Goal: Task Accomplishment & Management: Use online tool/utility

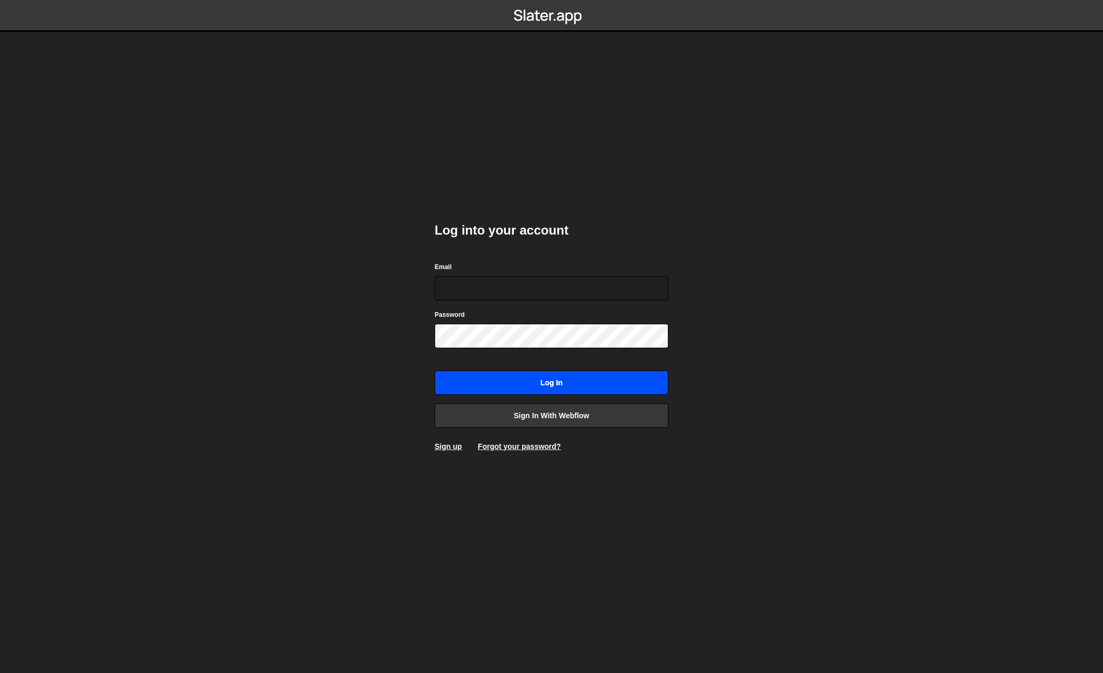
type input "moritz@seiter.design"
click at [588, 386] on input "Log in" at bounding box center [551, 383] width 234 height 24
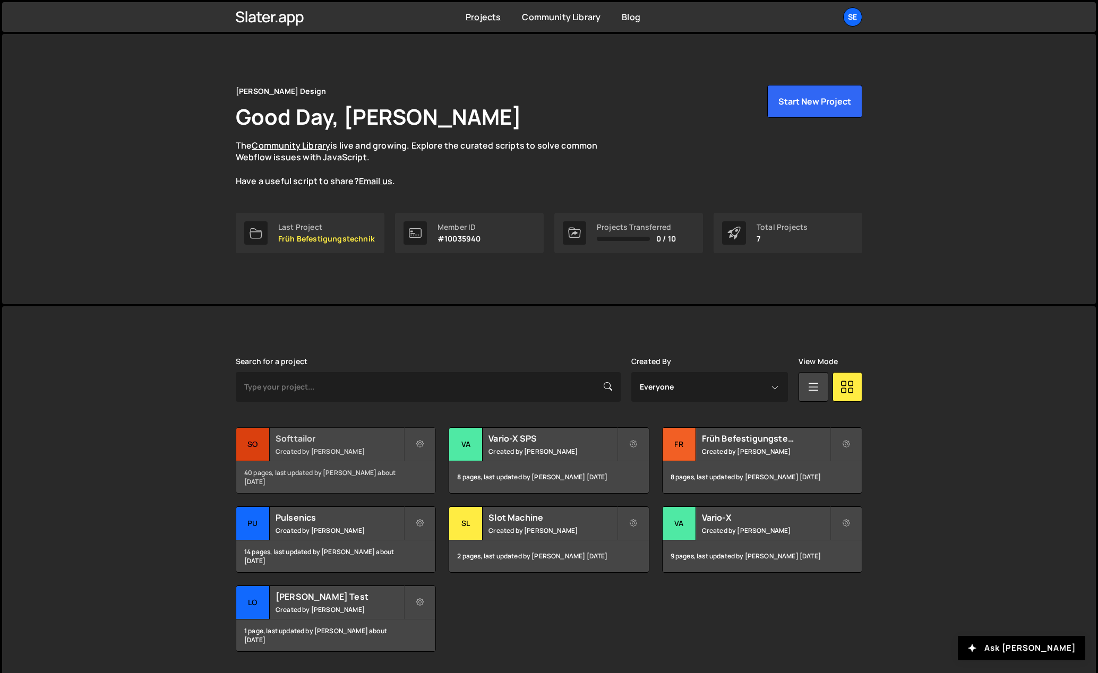
click at [342, 439] on h2 "Softtailor" at bounding box center [340, 439] width 128 height 12
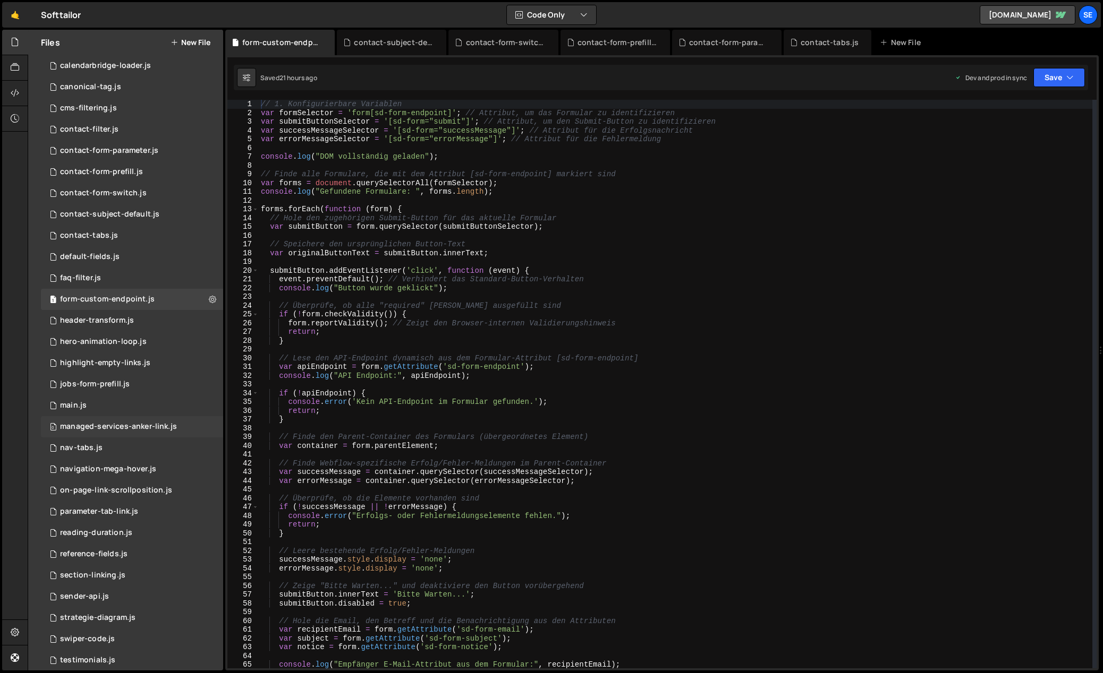
scroll to position [224, 0]
